Goal: Information Seeking & Learning: Understand process/instructions

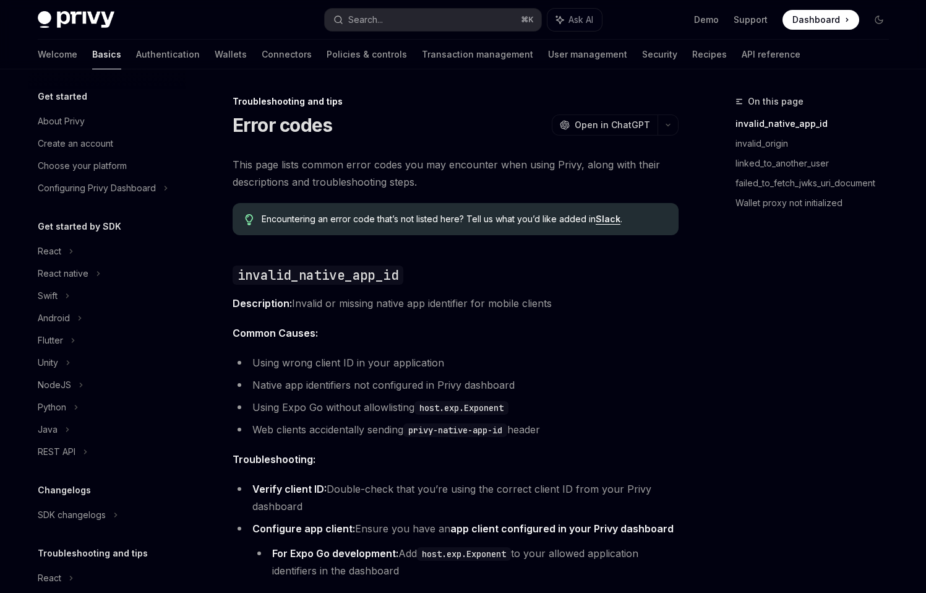
scroll to position [66, 0]
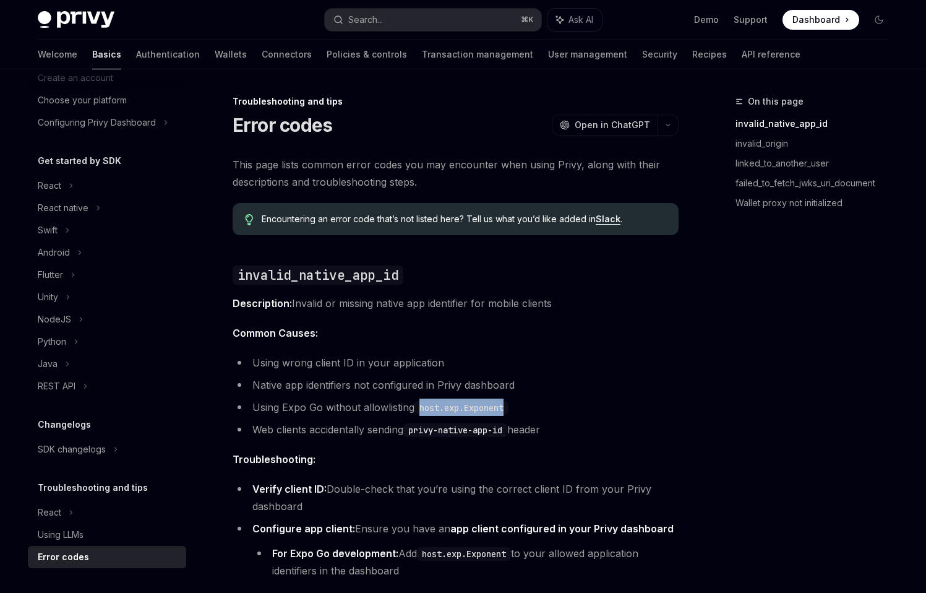
drag, startPoint x: 421, startPoint y: 410, endPoint x: 548, endPoint y: 411, distance: 126.2
click at [548, 411] on li "Using Expo Go without allowlisting host.exp.Exponent" at bounding box center [456, 406] width 446 height 17
copy code "host.exp.Exponent"
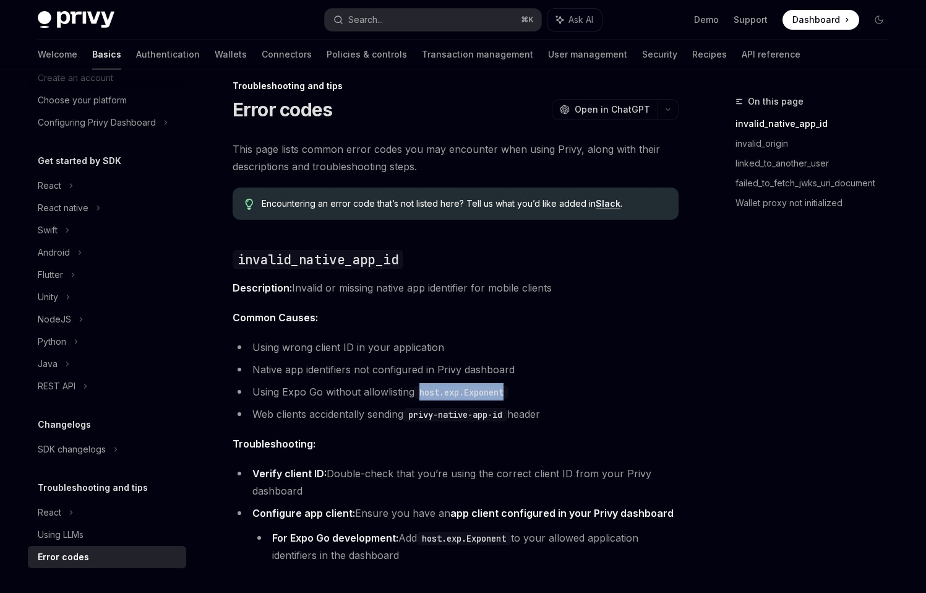
scroll to position [61, 0]
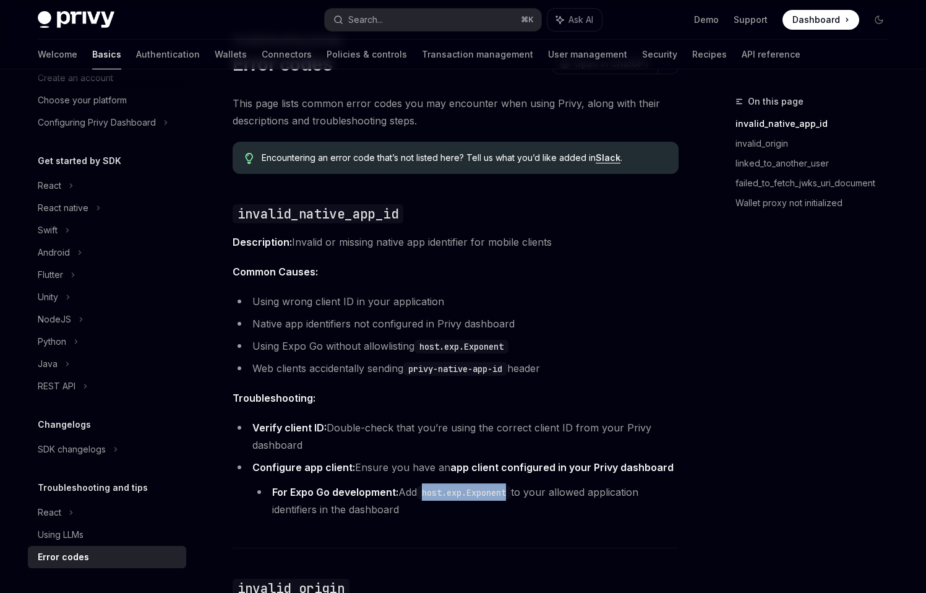
drag, startPoint x: 429, startPoint y: 494, endPoint x: 517, endPoint y: 494, distance: 87.2
click at [511, 494] on code "host.exp.Exponent" at bounding box center [464, 493] width 94 height 14
copy code "host.exp.Exponent"
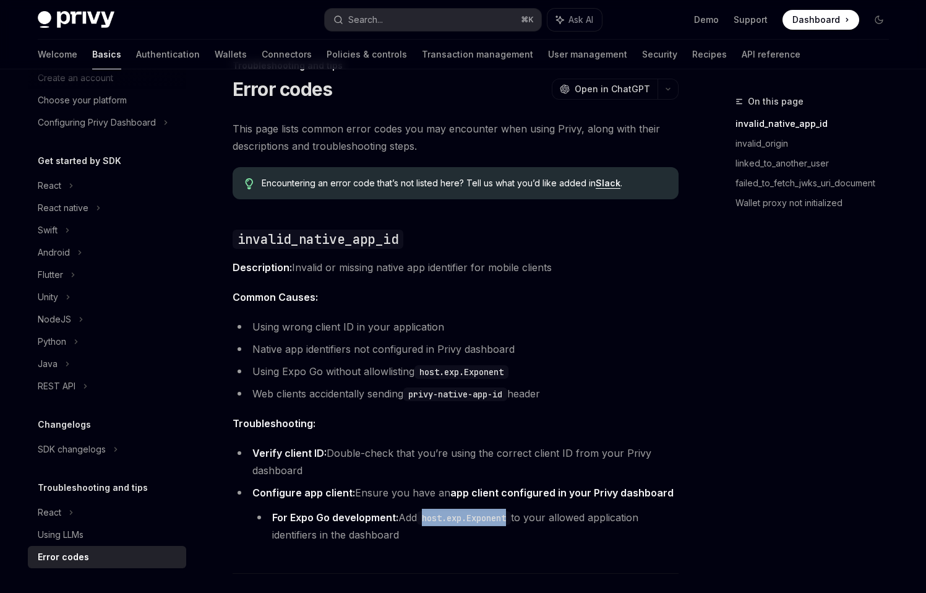
drag, startPoint x: 253, startPoint y: 323, endPoint x: 527, endPoint y: 469, distance: 310.6
drag, startPoint x: 447, startPoint y: 528, endPoint x: 432, endPoint y: 500, distance: 31.8
click at [472, 501] on li "Configure app client: Ensure you have an app client configured in your Privy da…" at bounding box center [456, 513] width 446 height 59
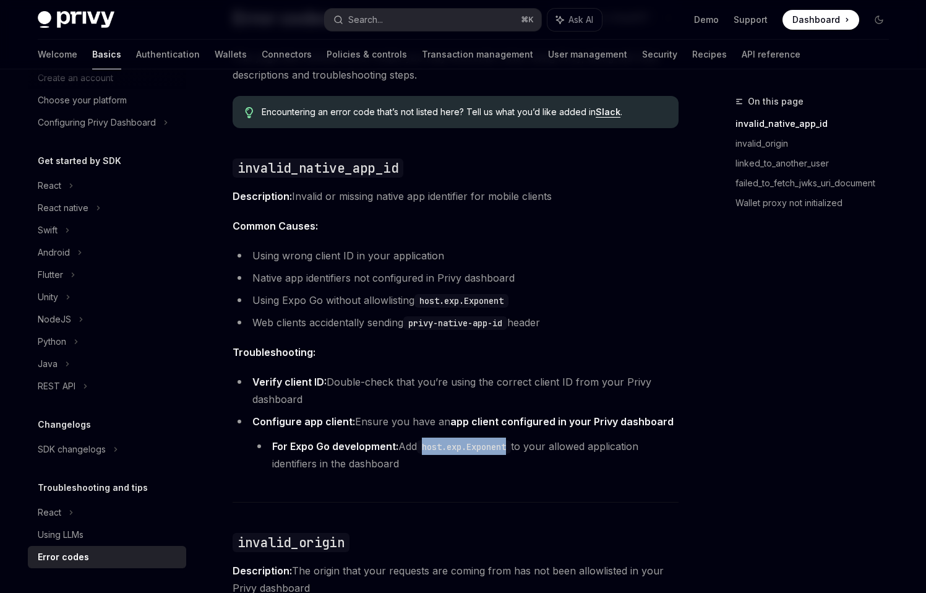
scroll to position [0, 0]
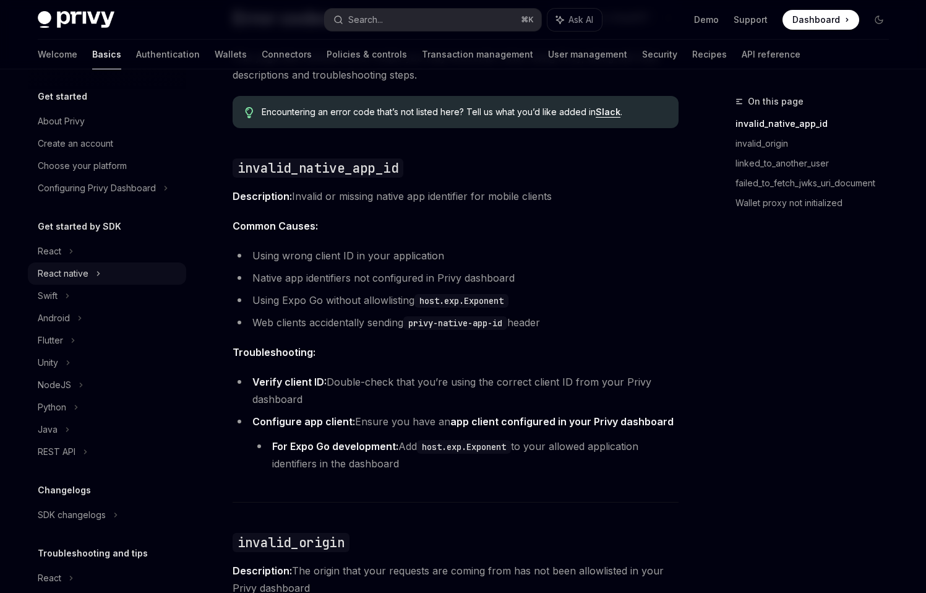
click at [75, 271] on div "React native" at bounding box center [63, 273] width 51 height 15
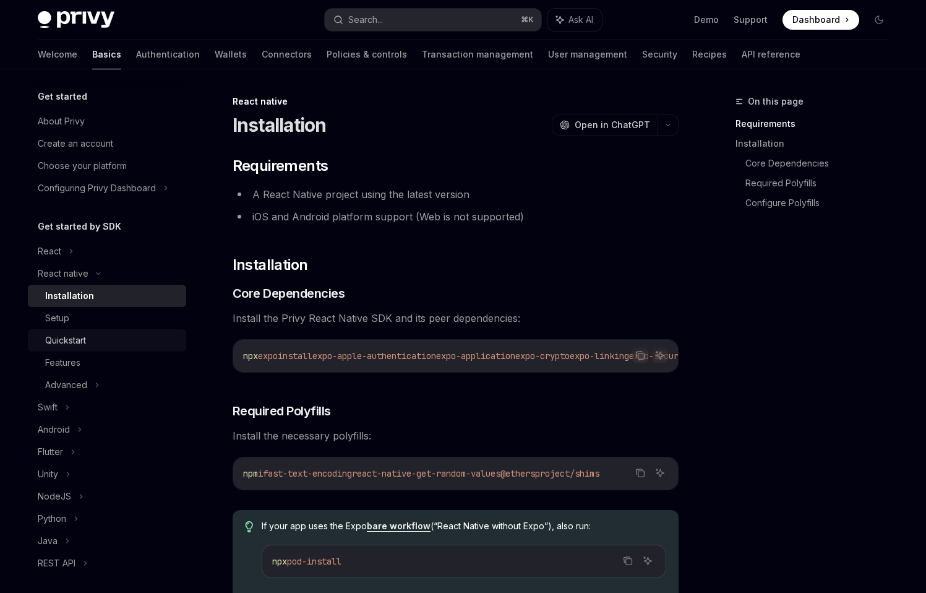
click at [94, 334] on div "Quickstart" at bounding box center [112, 340] width 134 height 15
type textarea "*"
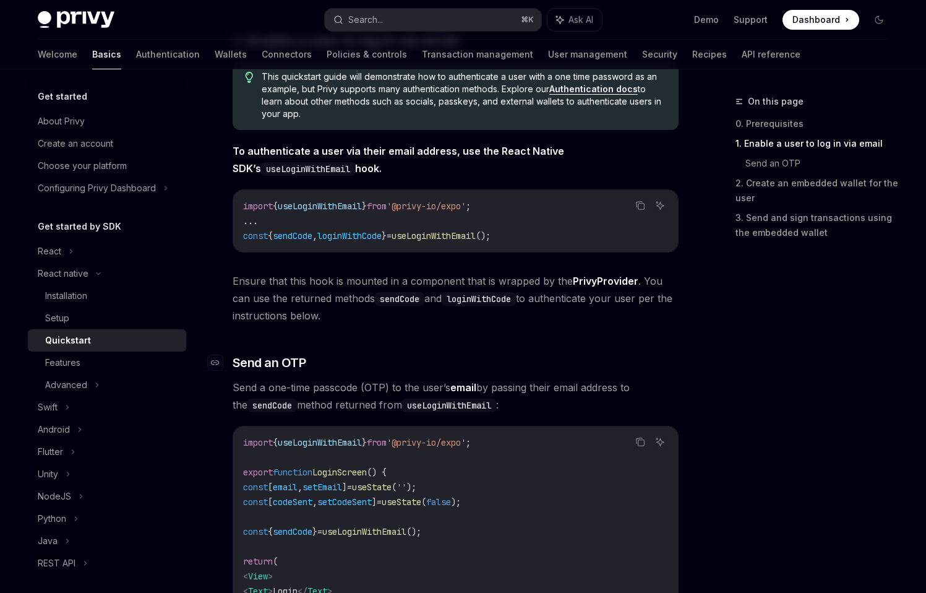
scroll to position [234, 0]
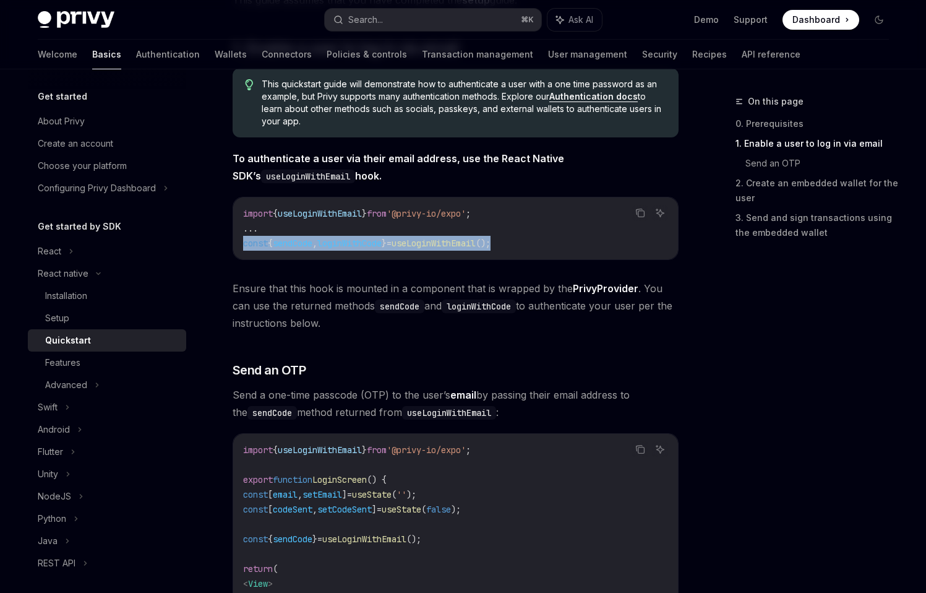
drag, startPoint x: 514, startPoint y: 244, endPoint x: 224, endPoint y: 240, distance: 290.2
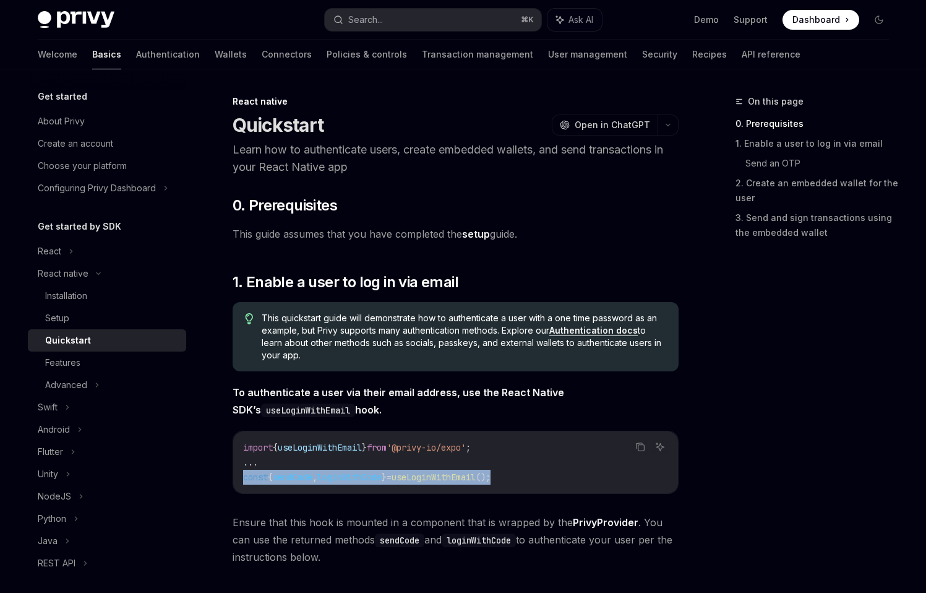
scroll to position [7, 0]
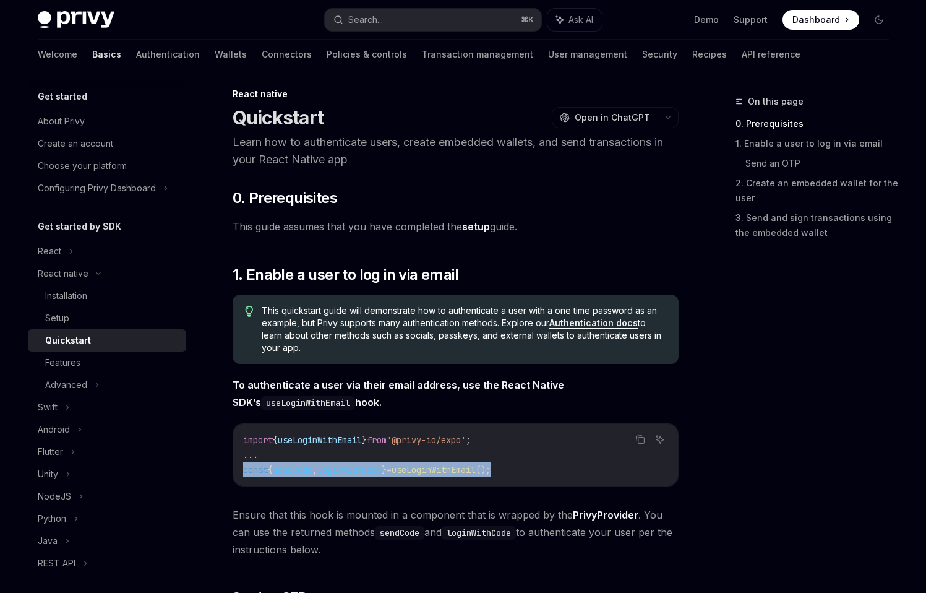
drag, startPoint x: 514, startPoint y: 477, endPoint x: 226, endPoint y: 463, distance: 288.0
click at [334, 445] on span "useLoginWithEmail" at bounding box center [320, 439] width 84 height 11
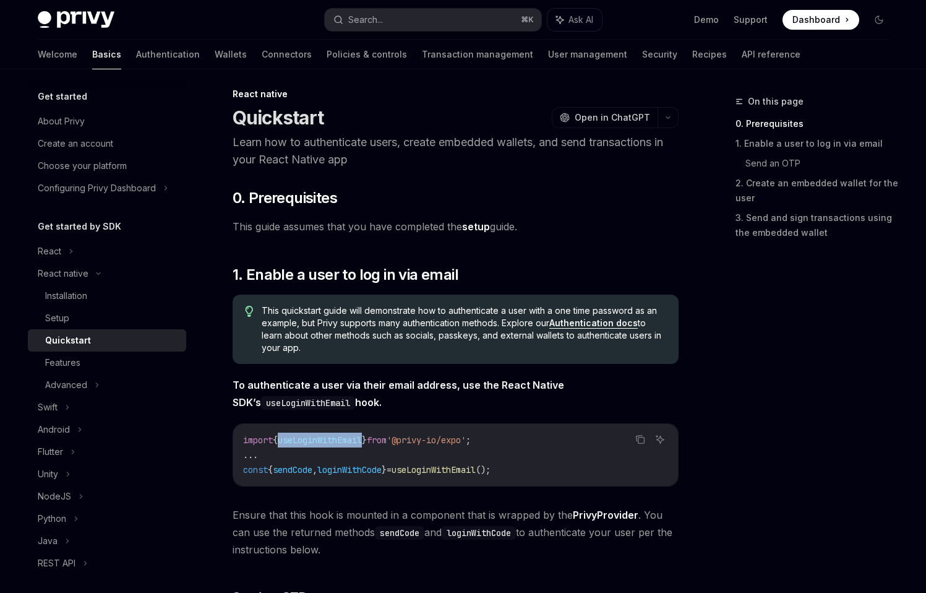
click at [334, 445] on span "useLoginWithEmail" at bounding box center [320, 439] width 84 height 11
drag, startPoint x: 523, startPoint y: 439, endPoint x: 241, endPoint y: 431, distance: 281.6
click at [241, 431] on div "import { useLoginWithEmail } from '@privy-io/expo' ; ... const { sendCode , log…" at bounding box center [455, 455] width 445 height 62
copy span "import { useLoginWithEmail } from '@privy-io/expo' ;"
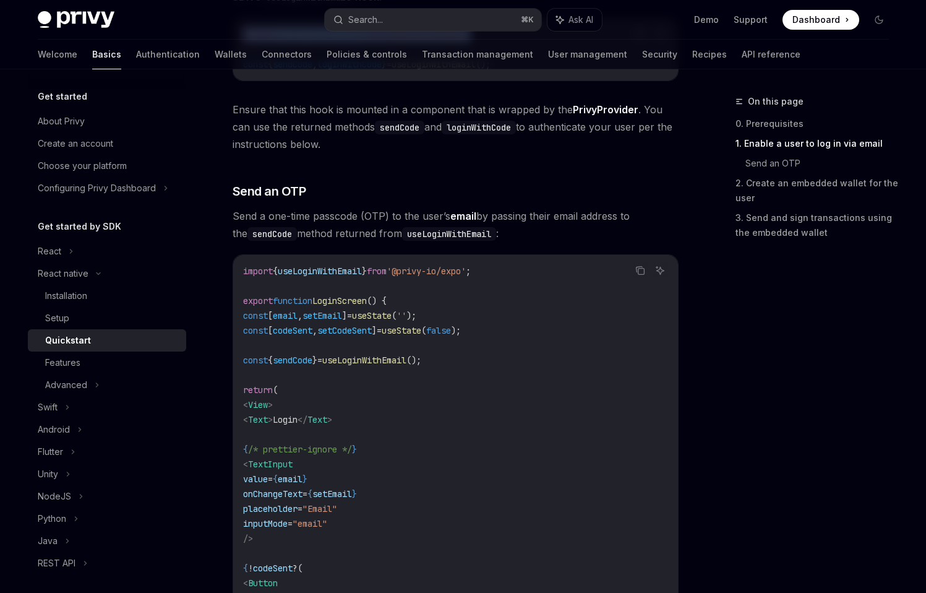
scroll to position [486, 0]
